Goal: Find specific page/section: Find specific page/section

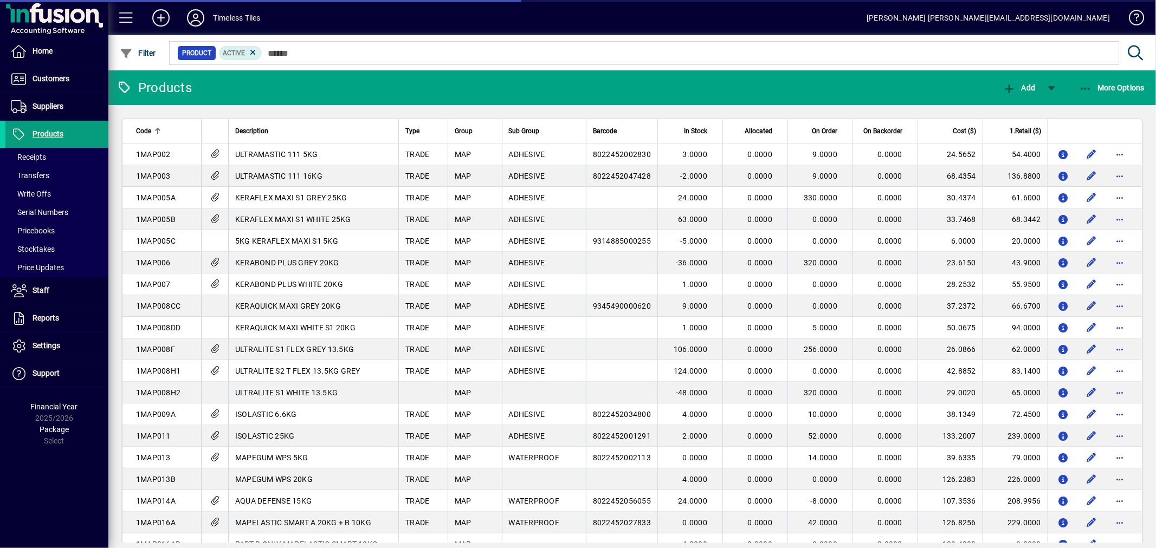
click at [320, 50] on input "text" at bounding box center [686, 53] width 848 height 15
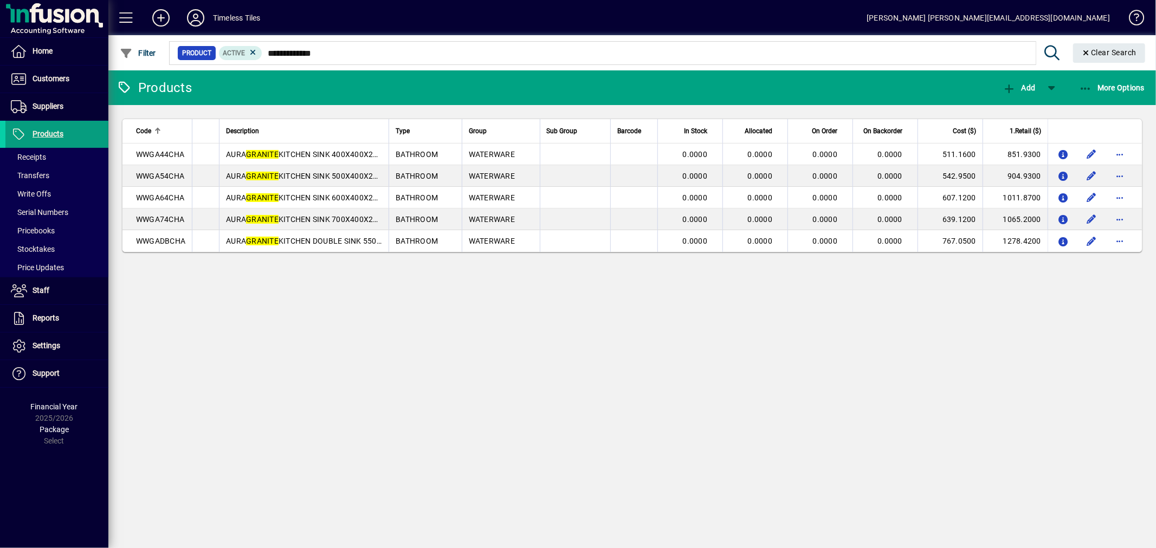
drag, startPoint x: 361, startPoint y: 54, endPoint x: 232, endPoint y: 35, distance: 130.9
click at [232, 35] on mat-form-field "**********" at bounding box center [658, 52] width 983 height 35
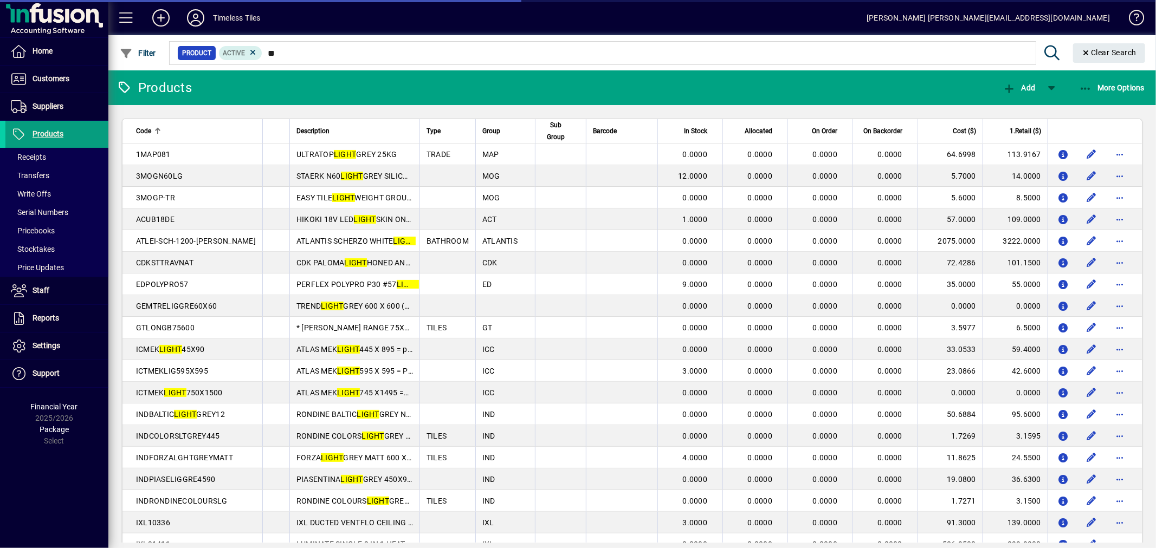
type input "*"
